Goal: Transaction & Acquisition: Purchase product/service

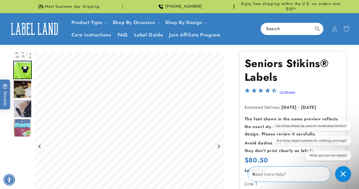
click at [27, 89] on img "Go to slide 3" at bounding box center [22, 89] width 19 height 19
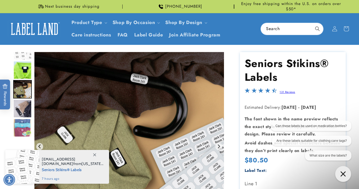
click at [22, 106] on img "Go to slide 4" at bounding box center [22, 108] width 19 height 19
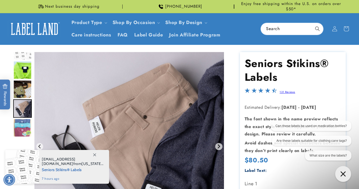
click at [22, 121] on img "Go to slide 5" at bounding box center [22, 128] width 19 height 19
